Goal: Information Seeking & Learning: Find specific fact

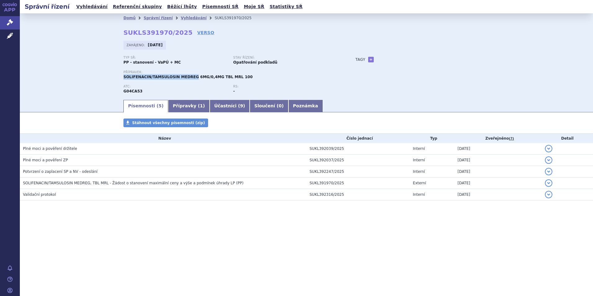
drag, startPoint x: 123, startPoint y: 77, endPoint x: 188, endPoint y: 81, distance: 65.3
click at [188, 81] on div "Domů Správní řízení Vyhledávání SUKLS391970/2025 SUKLS391970/2025 VERSO Zahájen…" at bounding box center [306, 61] width 391 height 76
copy span "SOLIFENACIN/TAMSULOSIN MEDREG"
click at [153, 20] on link "Správní řízení" at bounding box center [158, 18] width 29 height 4
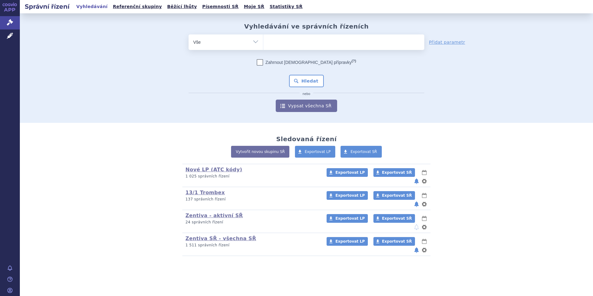
click at [278, 42] on ul at bounding box center [344, 40] width 161 height 13
click at [264, 42] on select at bounding box center [263, 42] width 0 height 16
paste input "SOLIFENACIN/TAMSULOSIN MEDREG"
type input "SOLIFENACIN/TAMSULOSIN MEDREG"
select select "SOLIFENACIN/TAMSULOSIN MEDREG"
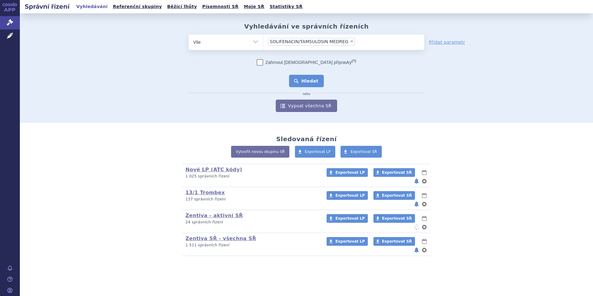
click at [312, 80] on button "Hledat" at bounding box center [306, 81] width 35 height 12
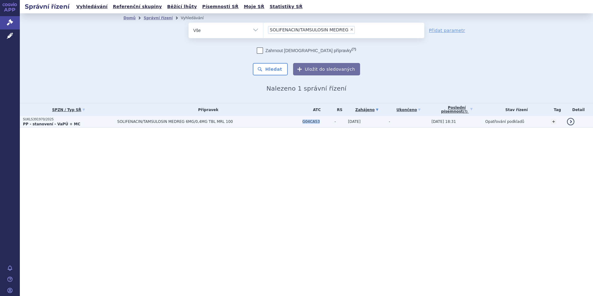
drag, startPoint x: 316, startPoint y: 122, endPoint x: 299, endPoint y: 122, distance: 16.5
click at [300, 122] on td "G04CA53" at bounding box center [316, 121] width 32 height 11
copy span "G04CA53"
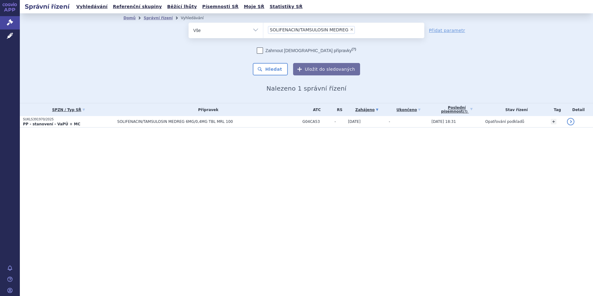
click at [120, 189] on div "Správní řízení Vyhledávání Referenční skupiny Běžící lhůty Písemnosti SŘ Moje S…" at bounding box center [307, 148] width 574 height 296
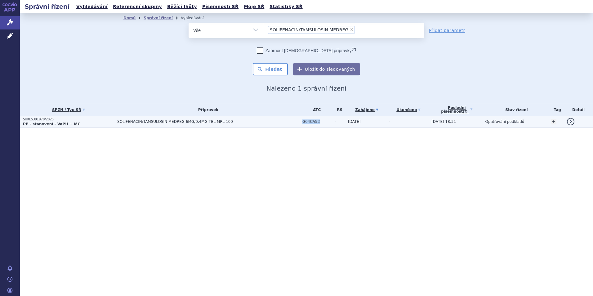
drag, startPoint x: 319, startPoint y: 123, endPoint x: 300, endPoint y: 122, distance: 19.6
click at [300, 122] on td "G04CA53" at bounding box center [316, 121] width 32 height 11
copy span "G04CA53"
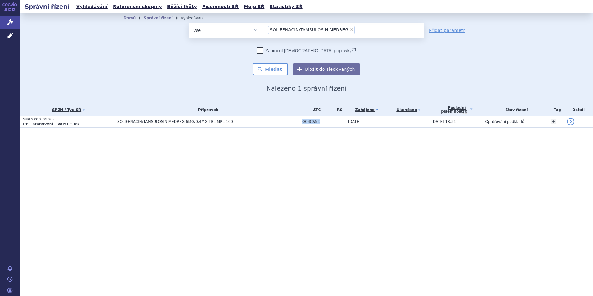
click at [350, 29] on span "×" at bounding box center [352, 30] width 4 height 4
click at [264, 29] on select "SOLIFENACIN/TAMSULOSIN MEDREG" at bounding box center [263, 30] width 0 height 16
select select
drag, startPoint x: 253, startPoint y: 32, endPoint x: 249, endPoint y: 34, distance: 5.3
click at [253, 32] on select "Vše Spisová značka Typ SŘ Přípravek/SUKL kód Účastník/Držitel" at bounding box center [226, 30] width 74 height 14
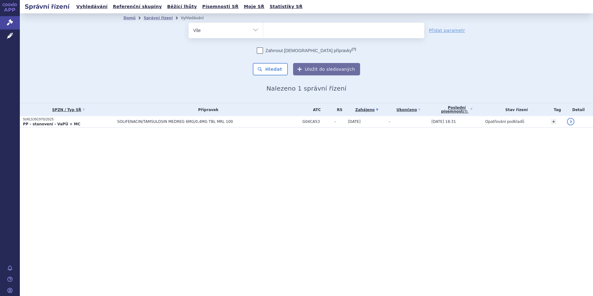
select select "filter-atc-group"
click at [189, 23] on select "Vše Spisová značka Typ SŘ Přípravek/SUKL kód Účastník/Držitel" at bounding box center [226, 30] width 74 height 14
click at [279, 34] on ul at bounding box center [344, 29] width 161 height 13
click at [264, 34] on select at bounding box center [263, 30] width 0 height 16
paste input "G04CA53"
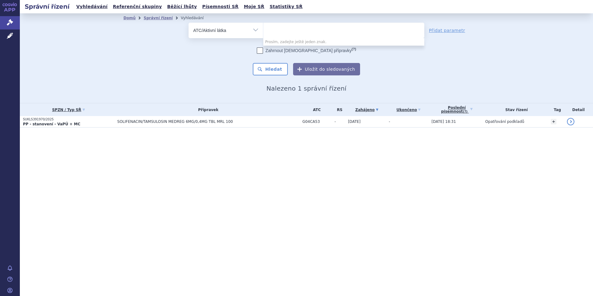
type input "G04CA53"
select select "G04CA53"
click at [279, 67] on button "Hledat" at bounding box center [270, 69] width 35 height 12
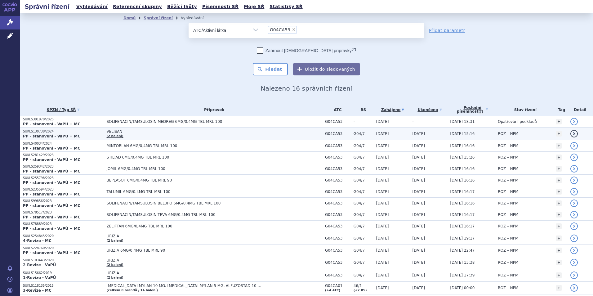
click at [108, 131] on span "VELISAN" at bounding box center [183, 131] width 155 height 4
